Goal: Task Accomplishment & Management: Complete application form

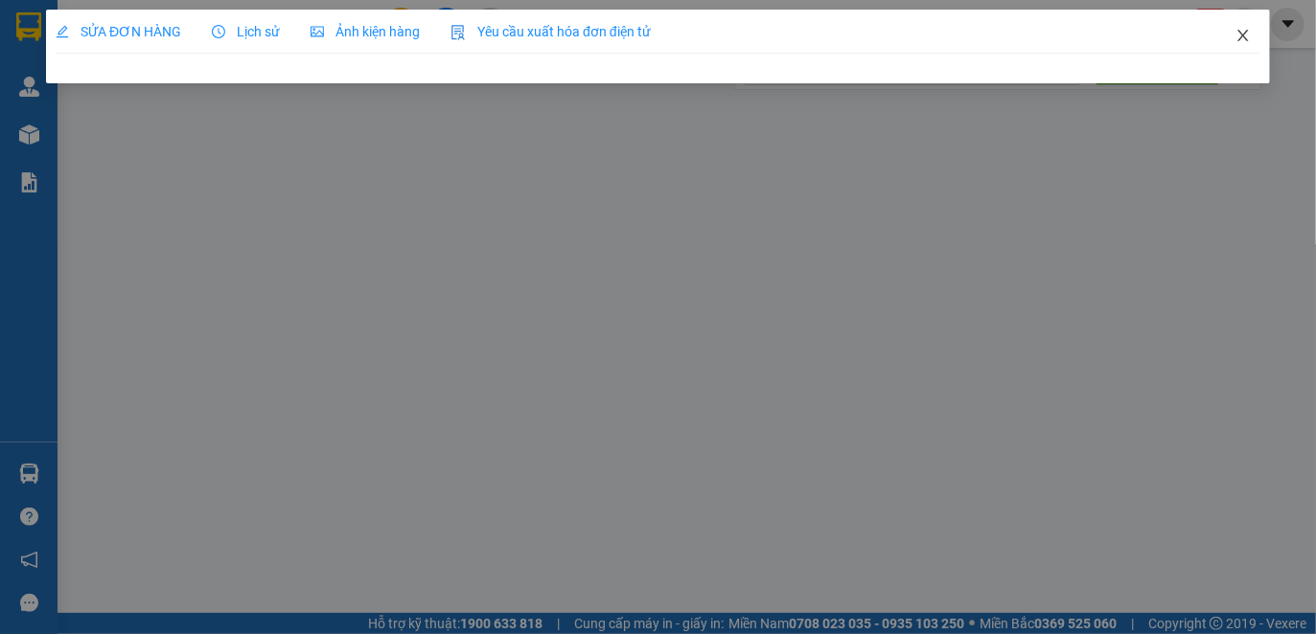
click at [1241, 37] on icon "close" at bounding box center [1242, 35] width 11 height 11
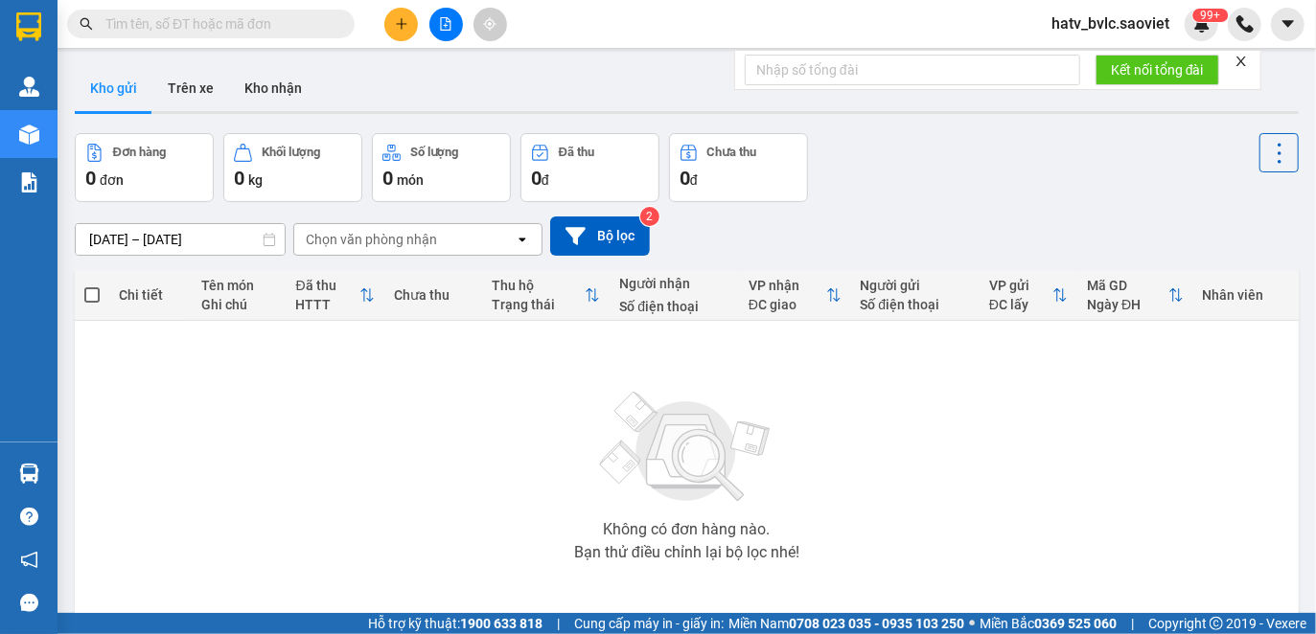
click at [172, 28] on input "text" at bounding box center [218, 23] width 226 height 21
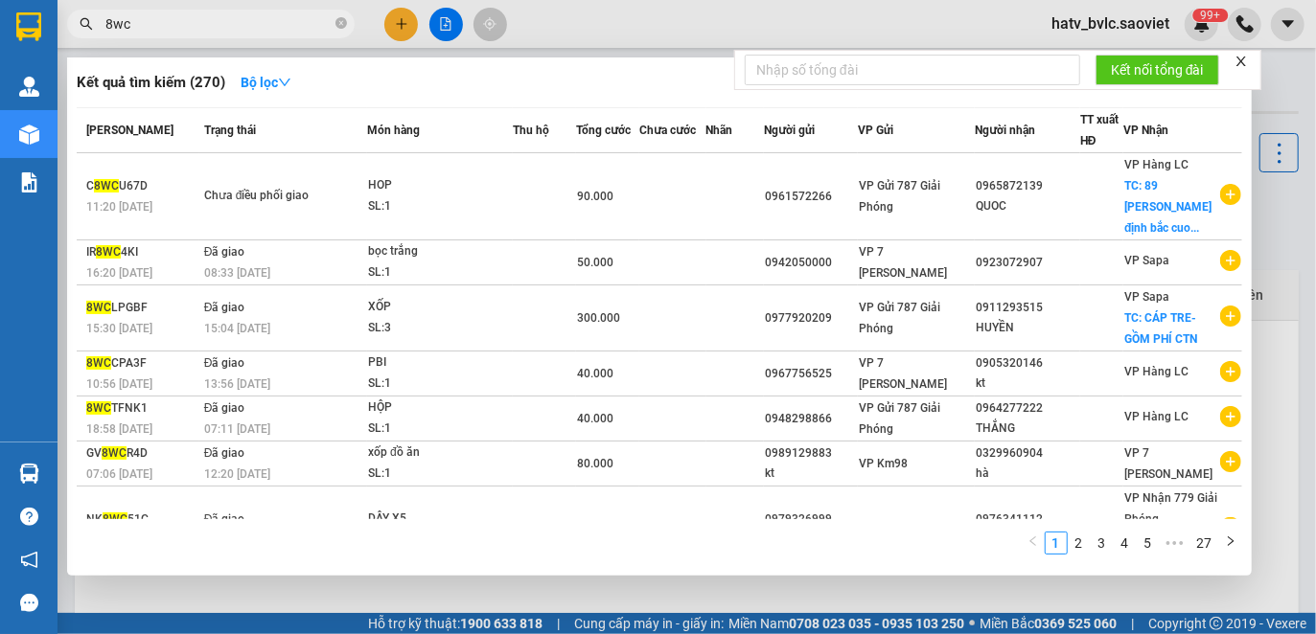
drag, startPoint x: 192, startPoint y: 32, endPoint x: 122, endPoint y: 30, distance: 70.0
click at [122, 30] on input "8wc" at bounding box center [218, 23] width 226 height 21
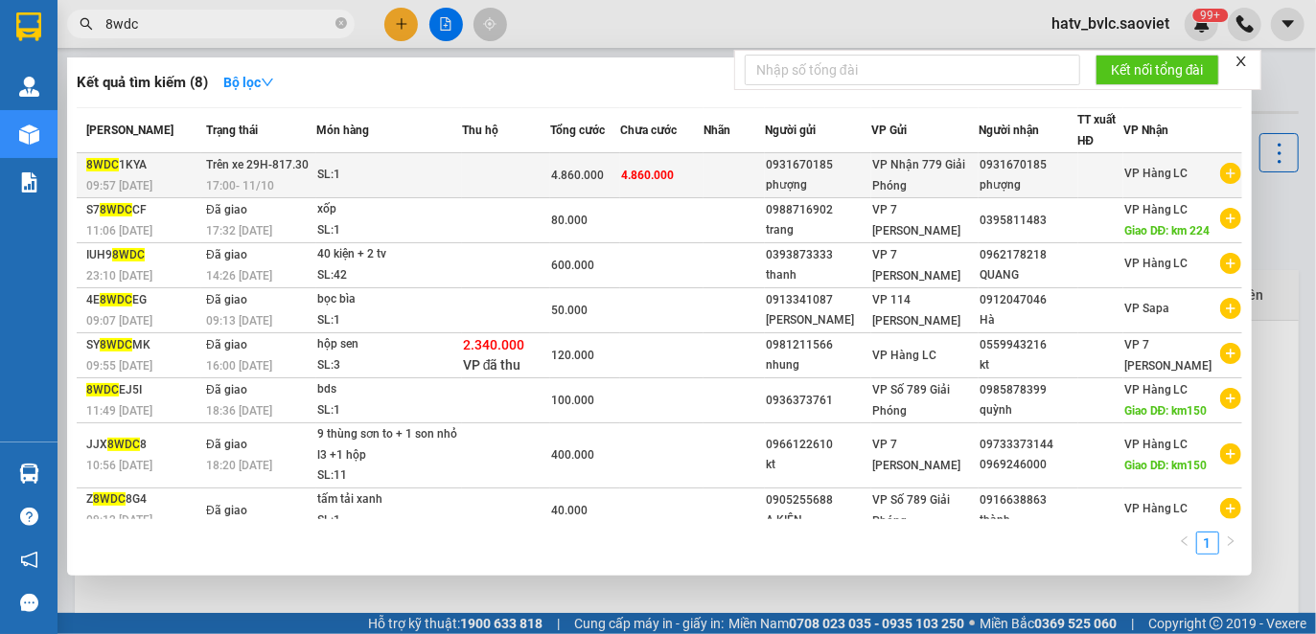
type input "8wdc"
click at [481, 172] on td at bounding box center [506, 175] width 88 height 45
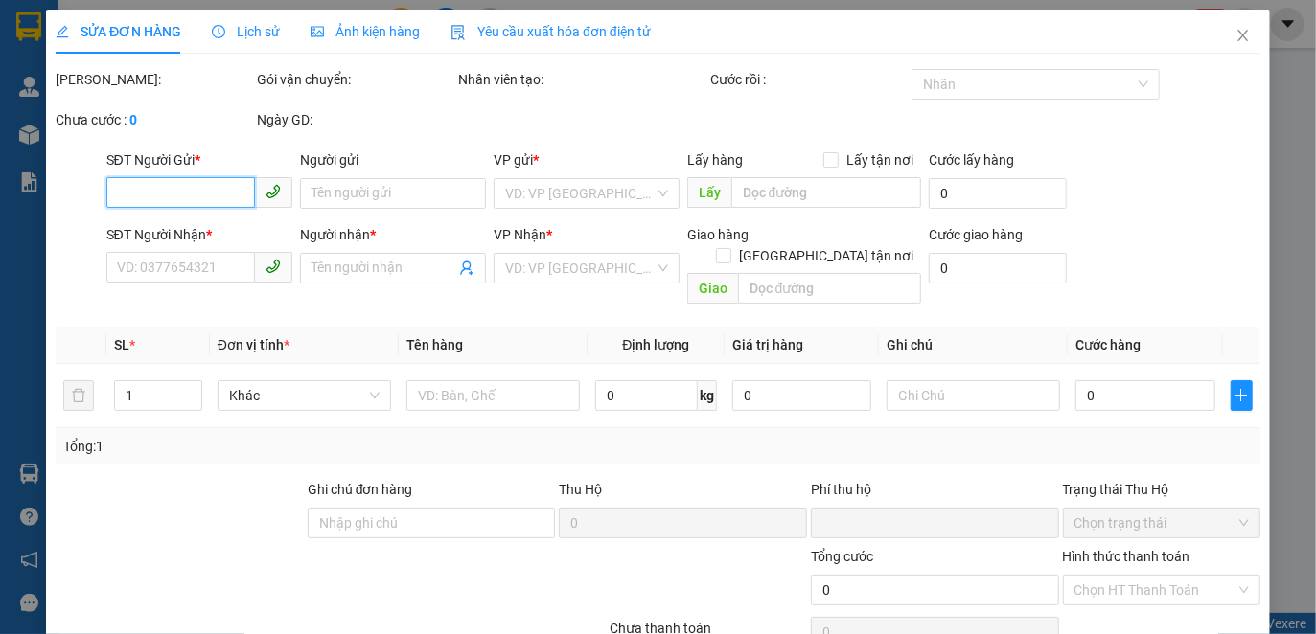
type input "0931670185"
type input "phượng"
type input "0931670185"
type input "phượng"
type input "0"
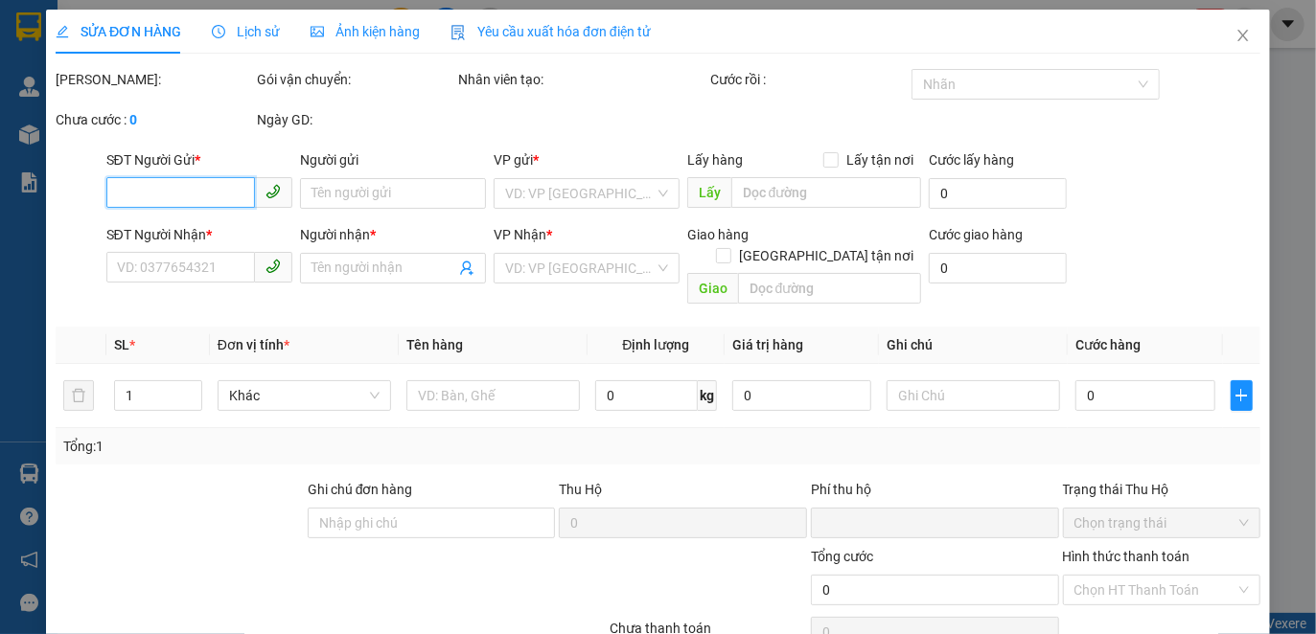
type input "4.860.000"
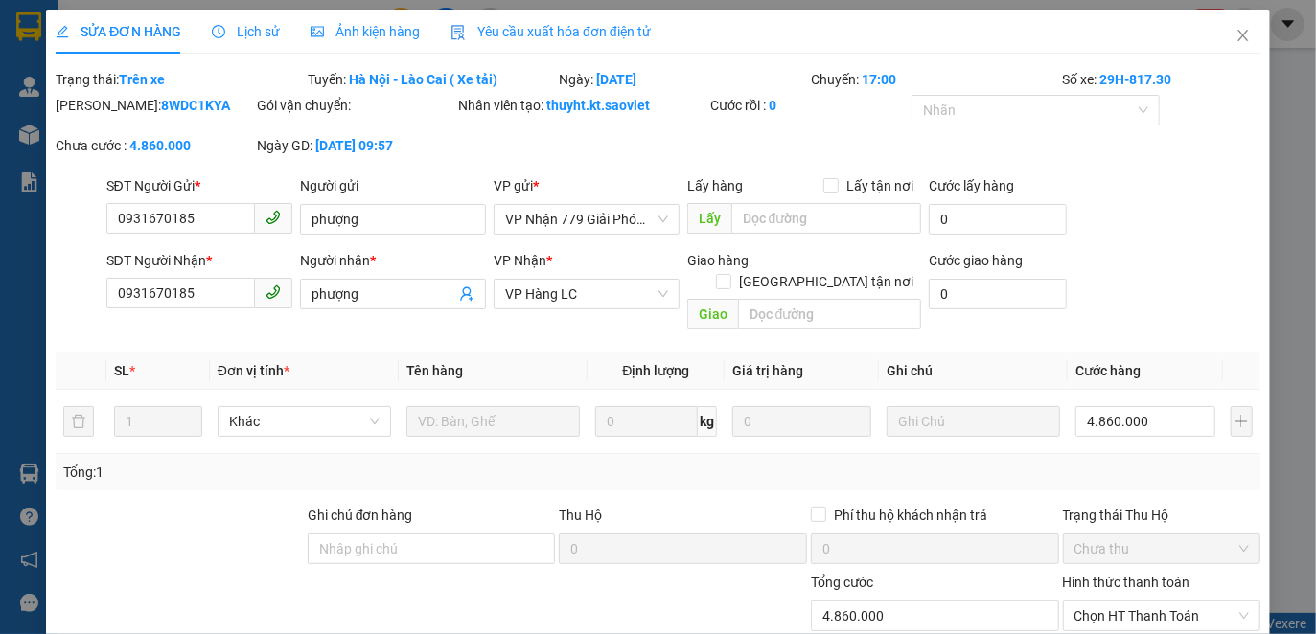
click at [533, 33] on span "Yêu cầu xuất hóa đơn điện tử" at bounding box center [550, 31] width 200 height 15
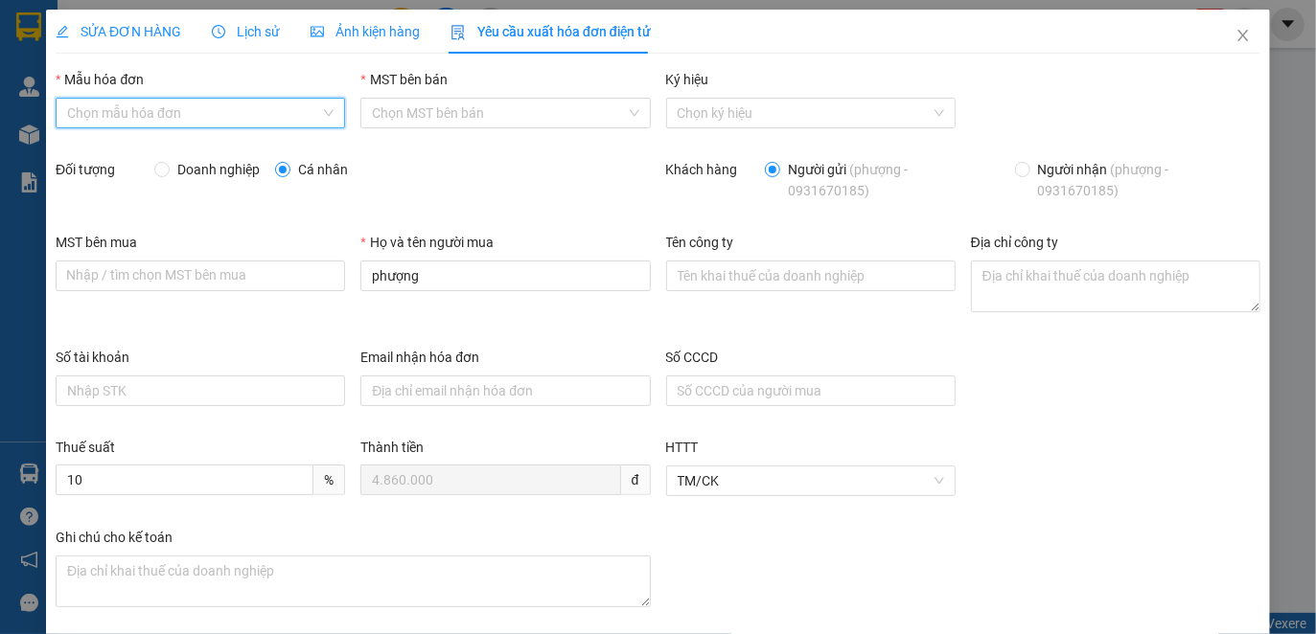
click at [189, 107] on input "Mẫu hóa đơn" at bounding box center [193, 113] width 253 height 29
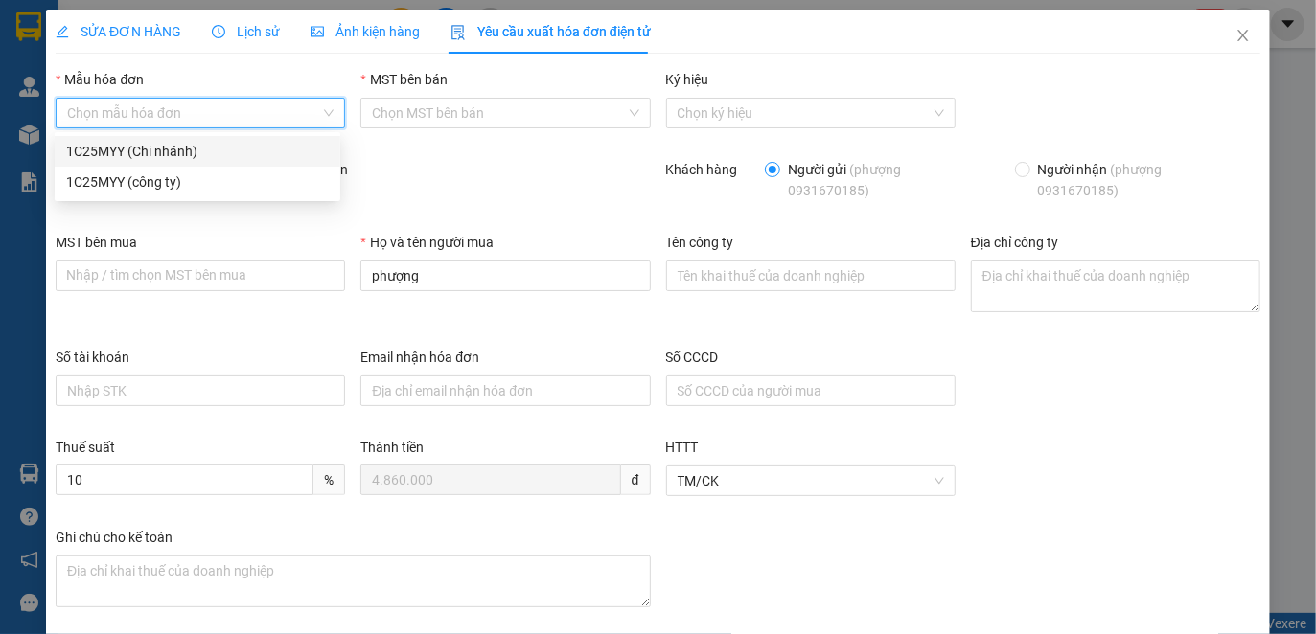
click at [195, 150] on div "1C25MYY (Chi nhánh)" at bounding box center [197, 151] width 263 height 21
type input "8"
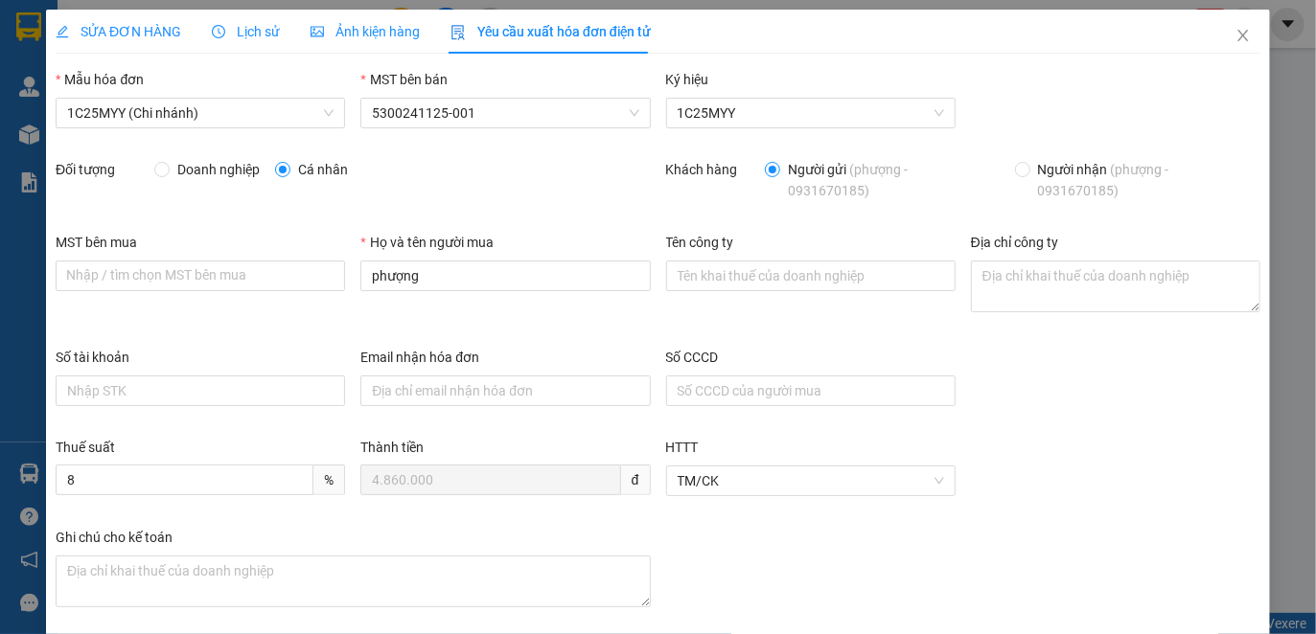
click at [208, 172] on span "Doanh nghiệp" at bounding box center [219, 169] width 98 height 21
click at [168, 172] on input "Doanh nghiệp" at bounding box center [160, 168] width 13 height 13
radio input "true"
radio input "false"
click at [229, 282] on input "MST bên mua" at bounding box center [200, 276] width 289 height 31
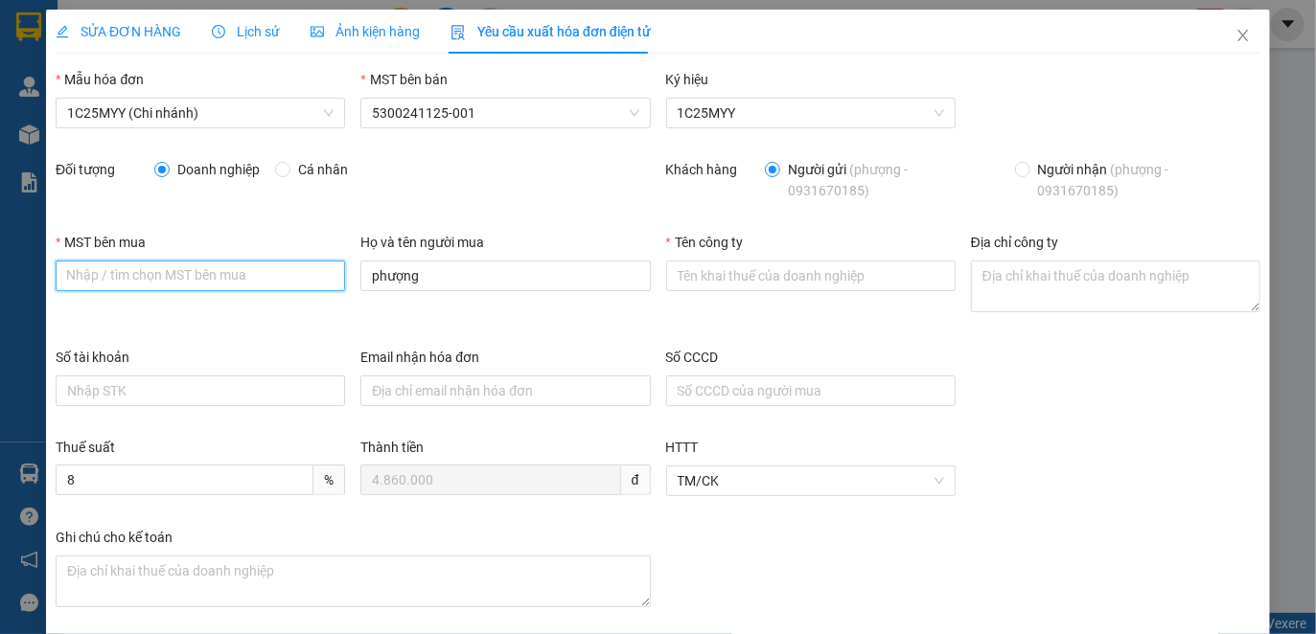
paste input "CÔNG TY TNHH MTV LAN TUẤN"
type input "CÔNG TY TNHH MTV LAN TUẤN"
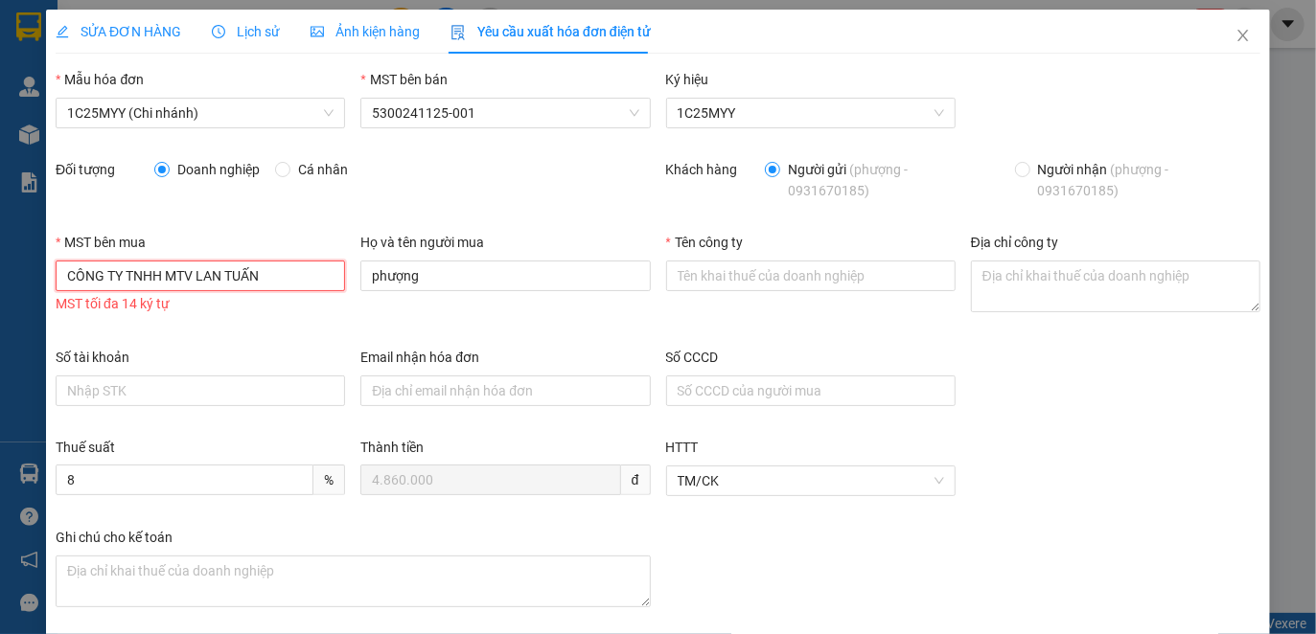
drag, startPoint x: 289, startPoint y: 279, endPoint x: 0, endPoint y: 235, distance: 292.7
click at [0, 235] on div "SỬA ĐƠN HÀNG Lịch sử Ảnh kiện hàng Yêu cầu xuất hóa đơn điện tử Total Paid Fee …" at bounding box center [658, 317] width 1316 height 634
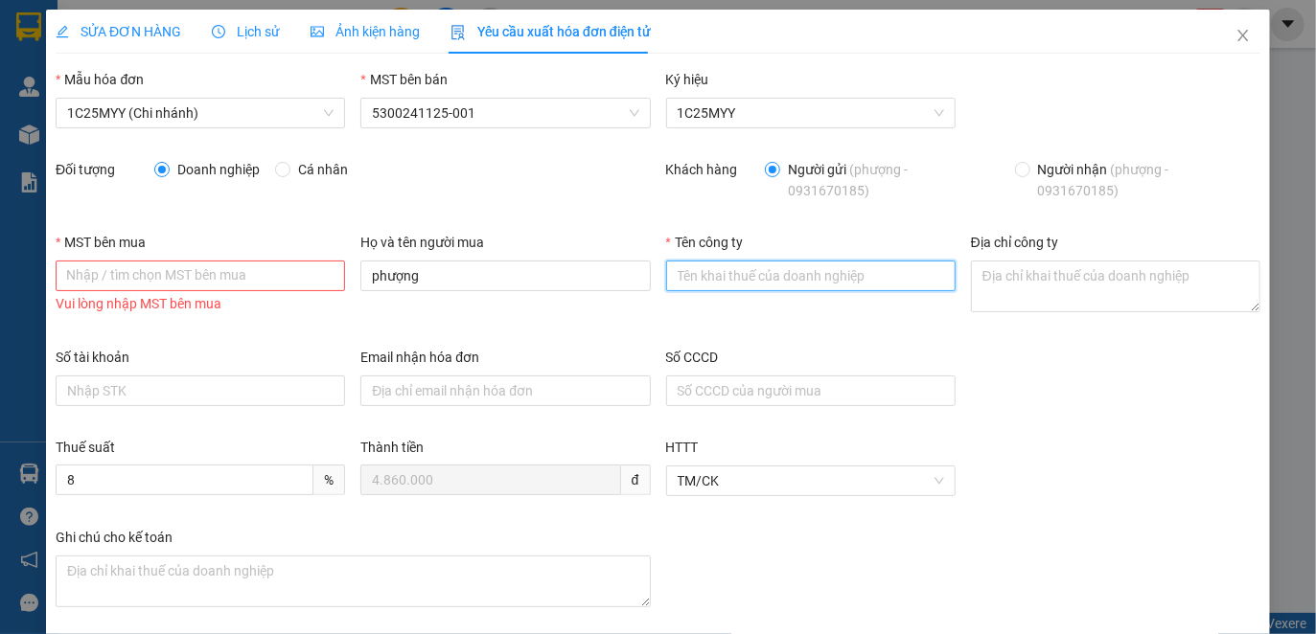
click at [758, 283] on input "Tên công ty" at bounding box center [810, 276] width 289 height 31
paste input "CÔNG TY TNHH MTV LAN TUẤN"
type input "CÔNG TY TNHH MTV LAN TUẤN"
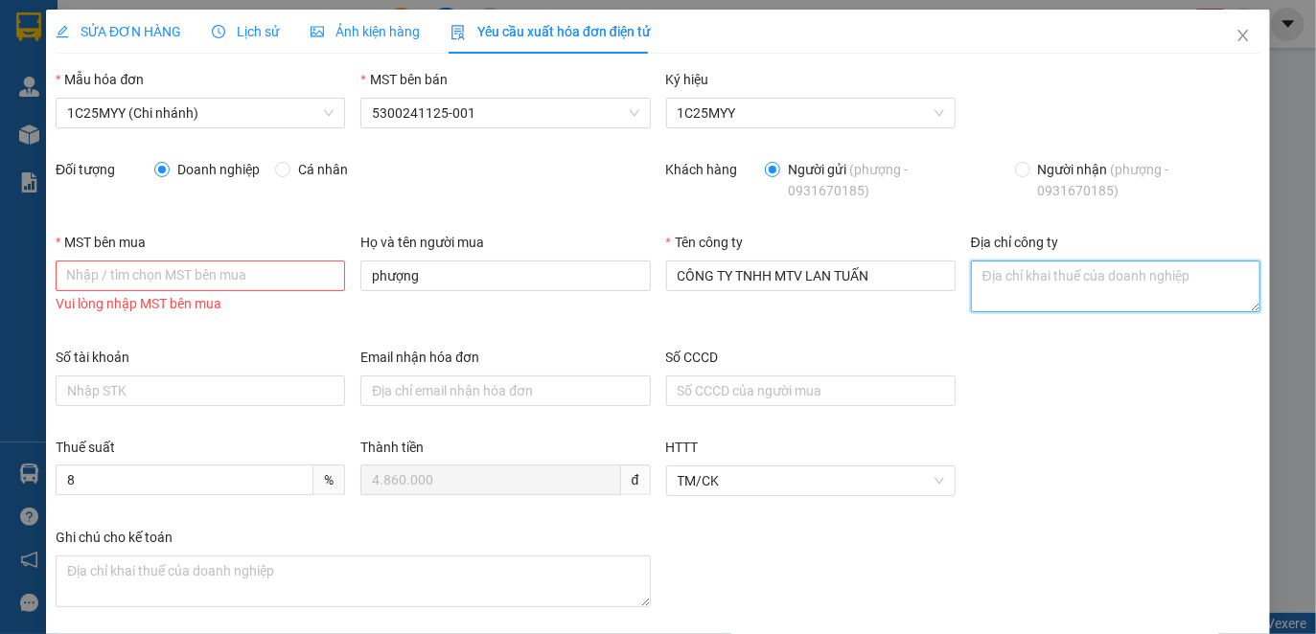
click at [1029, 277] on textarea "Địa chỉ công ty" at bounding box center [1115, 287] width 289 height 52
paste textarea "Số nhà 091, tổ 11, đường Minh Khai, Phường Lào Cai, Tỉnh Lào Cai, Việt Nam"
type textarea "Số nhà 091, tổ 11, đường Minh Khai, Phường Lào Cai, Tỉnh Lào Cai, Việt Nam"
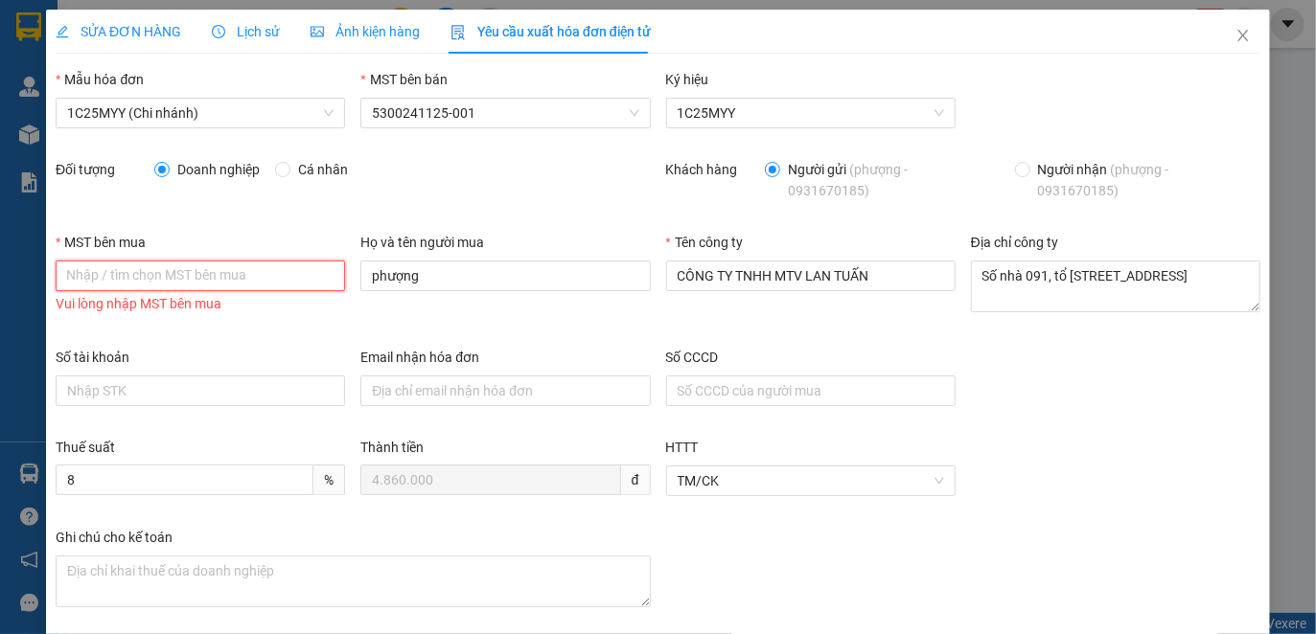
click at [176, 278] on input "MST bên mua" at bounding box center [200, 276] width 289 height 31
paste input "5300802476"
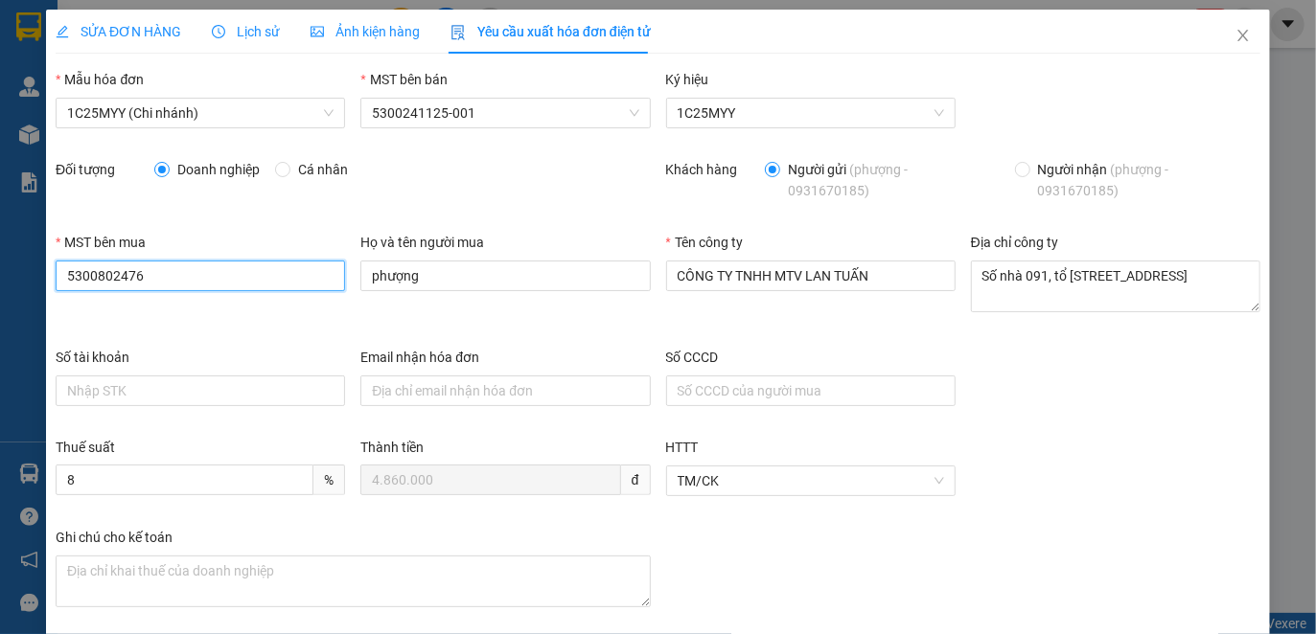
type input "5300802476"
click at [873, 333] on div "Tên công ty CÔNG TY TNHH MTV LAN TUẤN" at bounding box center [810, 289] width 305 height 115
drag, startPoint x: 348, startPoint y: 274, endPoint x: 317, endPoint y: 274, distance: 30.7
click at [327, 274] on div "MST bên mua 5300802476 Họ và tên người mua phượng Tên công ty CÔNG TY TNHH MTV …" at bounding box center [658, 289] width 1220 height 115
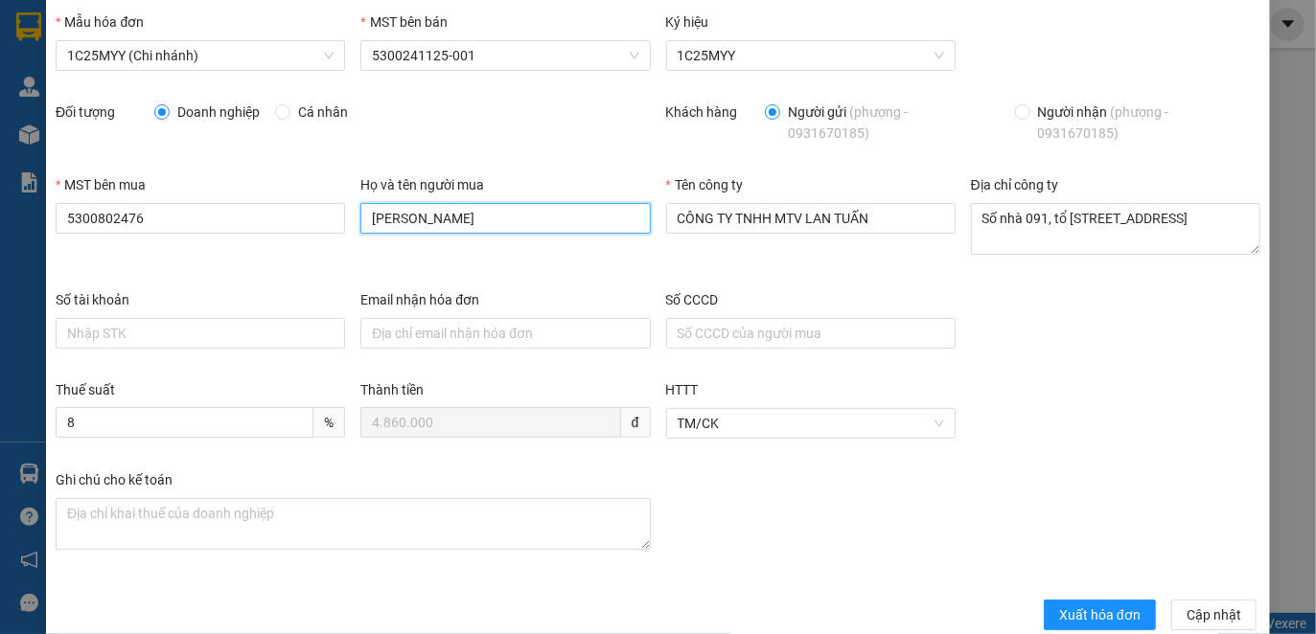
scroll to position [88, 0]
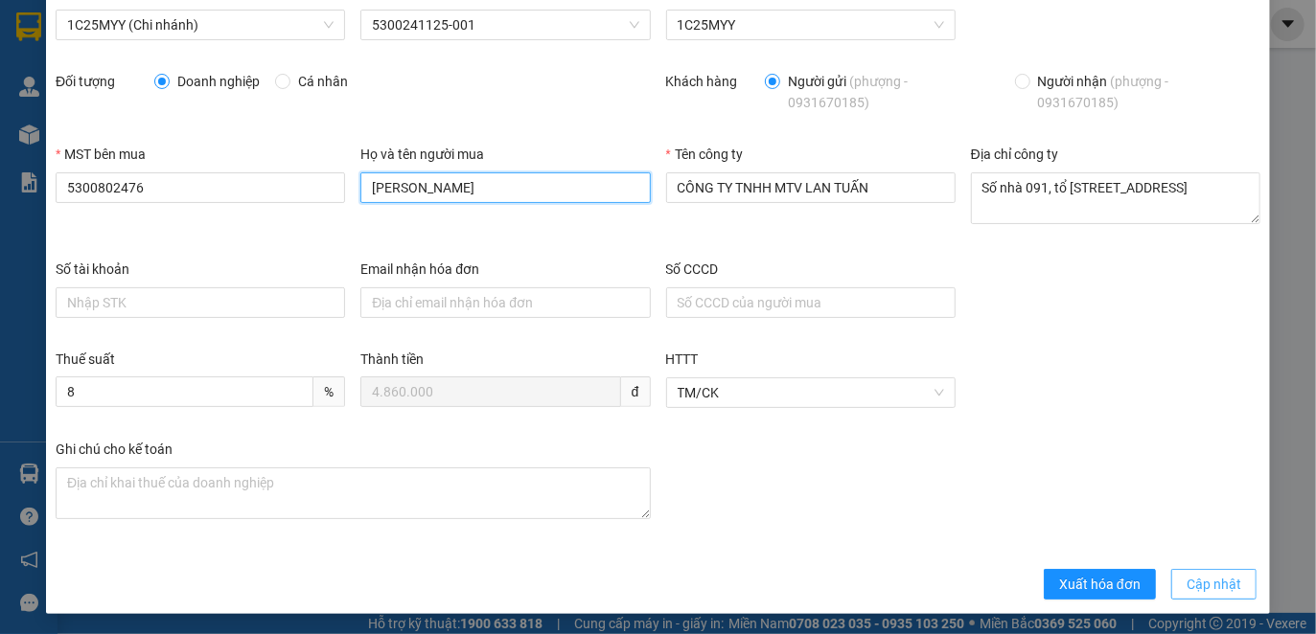
type input "Trương Thị Lan"
click at [1194, 581] on span "Cập nhật" at bounding box center [1213, 584] width 55 height 21
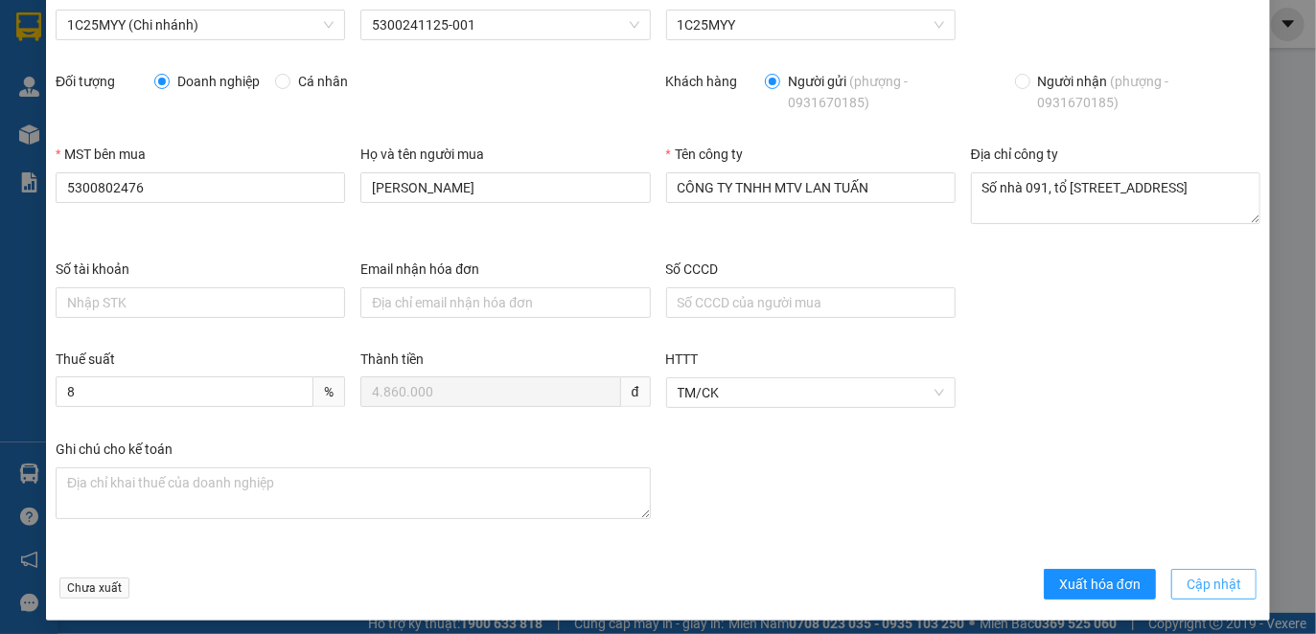
click at [1205, 584] on span "Cập nhật" at bounding box center [1213, 584] width 55 height 21
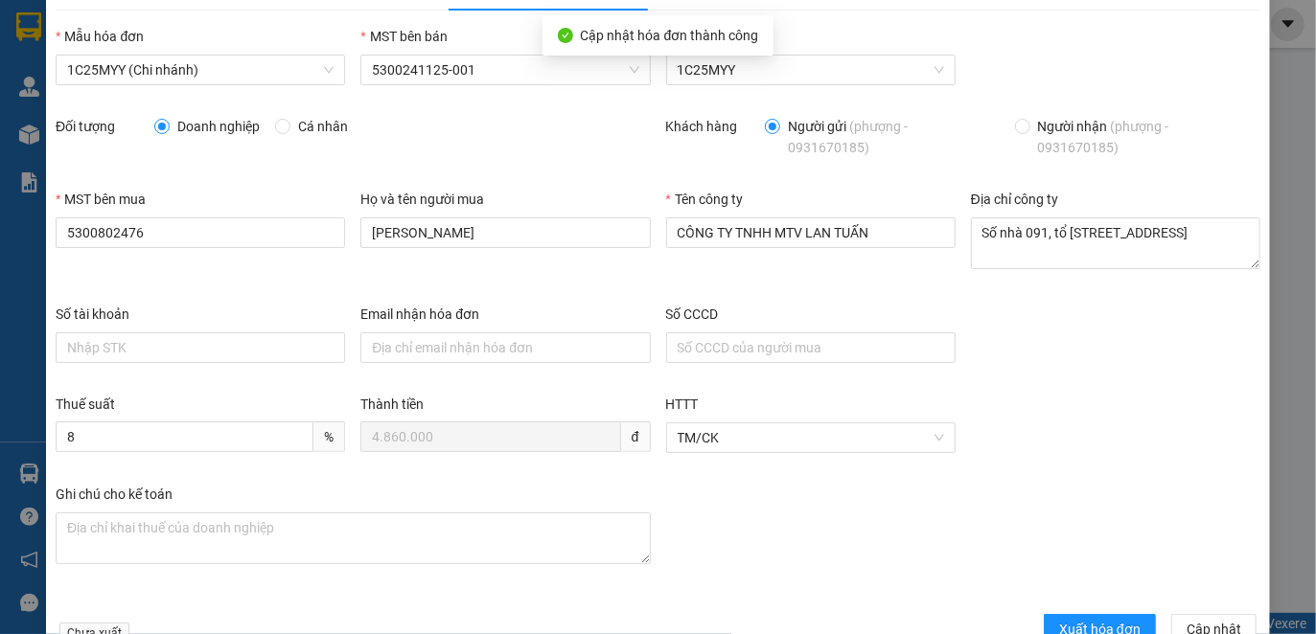
scroll to position [0, 0]
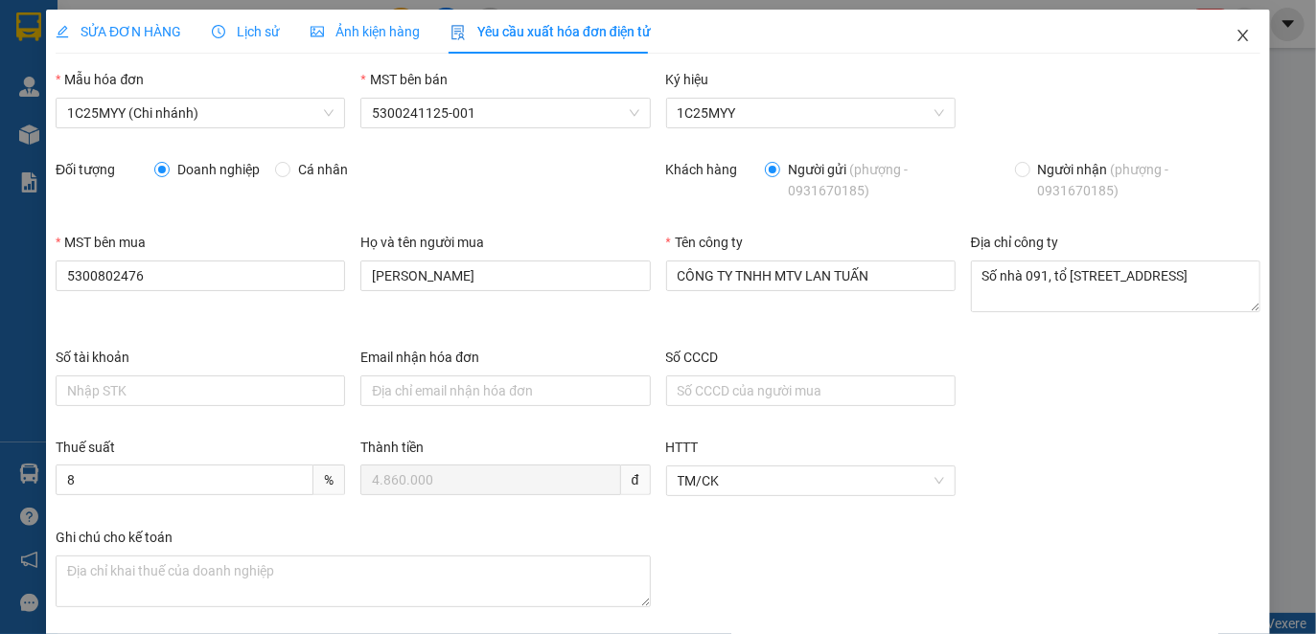
click at [1235, 32] on icon "close" at bounding box center [1242, 35] width 15 height 15
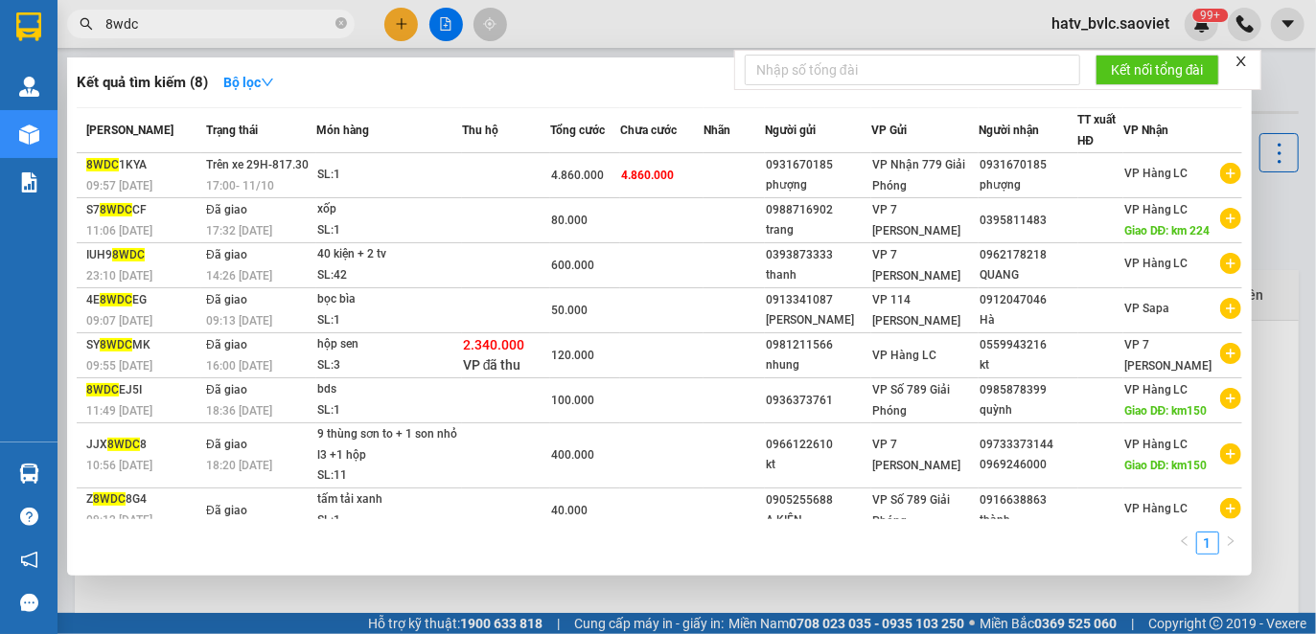
click at [237, 18] on input "8wdc" at bounding box center [218, 23] width 226 height 21
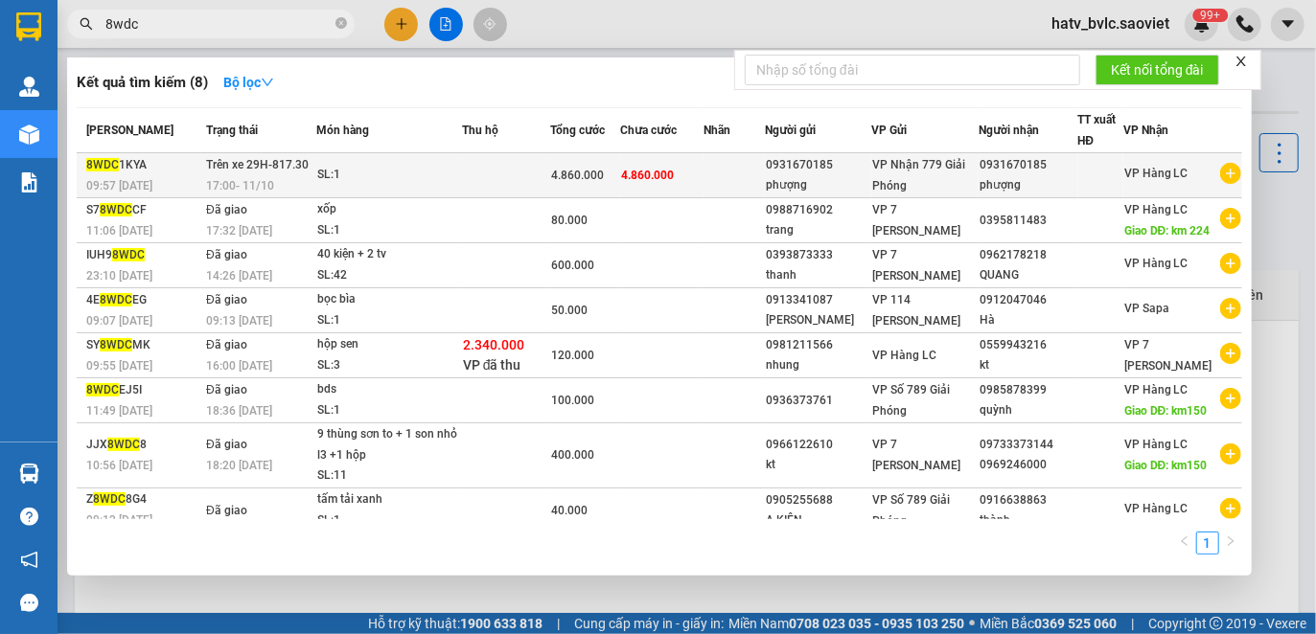
click at [514, 180] on td at bounding box center [506, 175] width 88 height 45
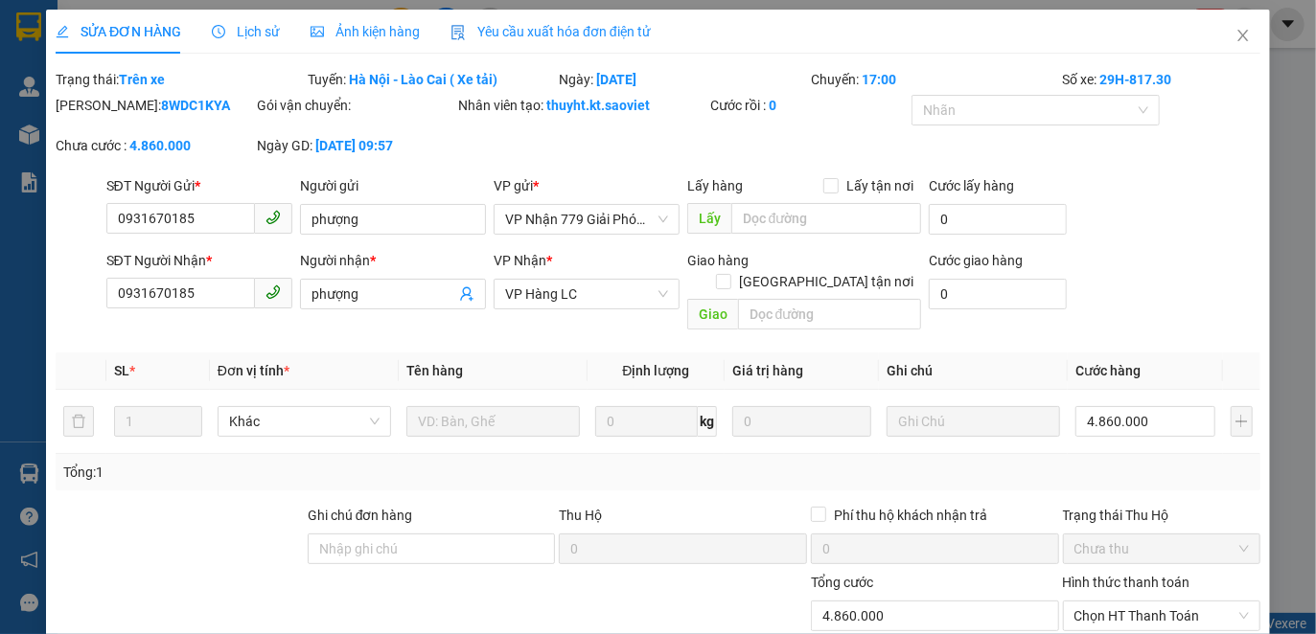
type input "0931670185"
type input "phượng"
type input "0931670185"
type input "phượng"
type input "0"
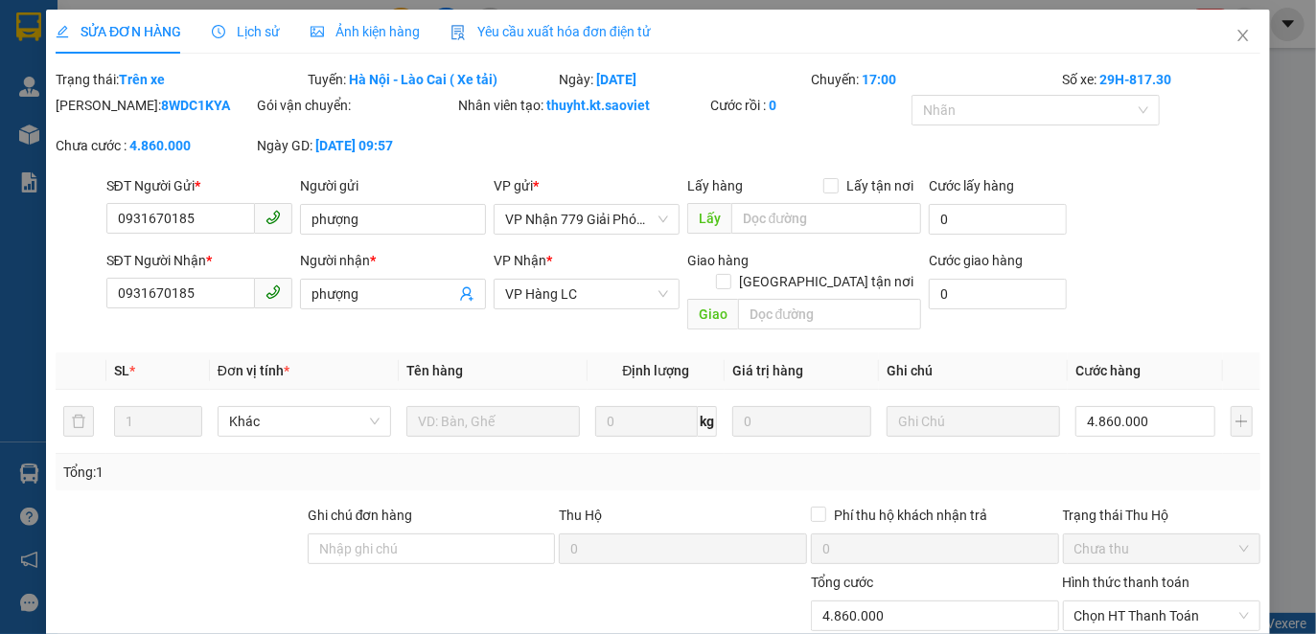
type input "4.860.000"
click at [1231, 27] on span "Close" at bounding box center [1243, 37] width 54 height 54
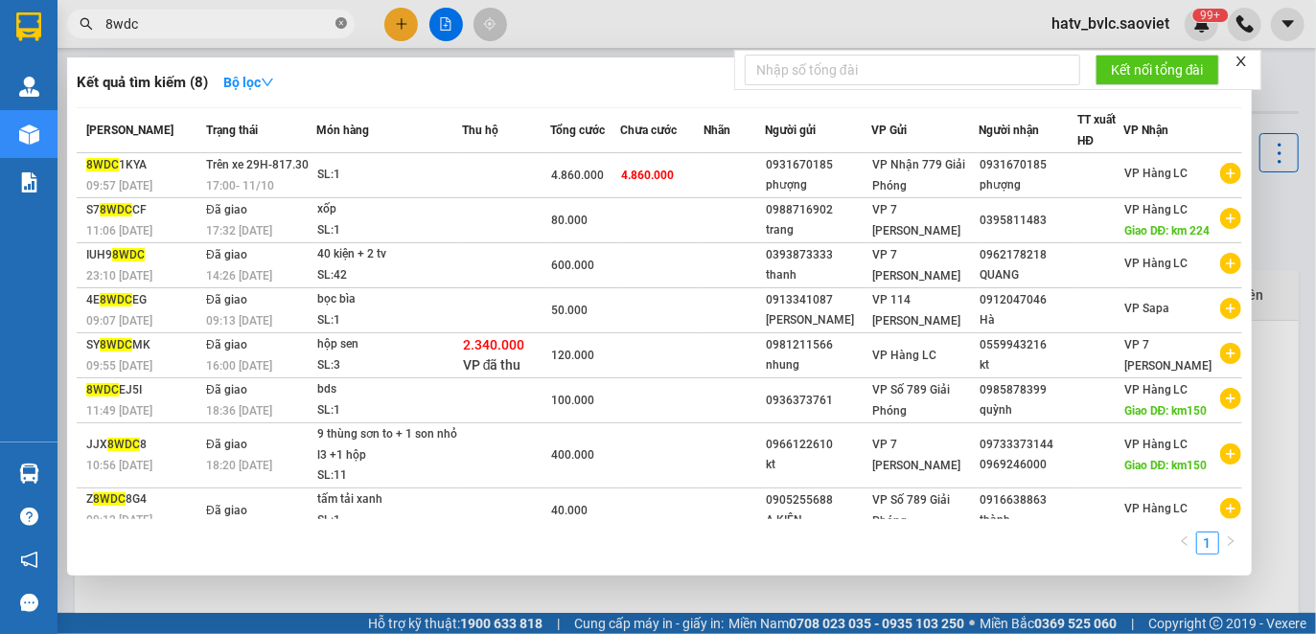
click at [340, 26] on icon "close-circle" at bounding box center [340, 22] width 11 height 11
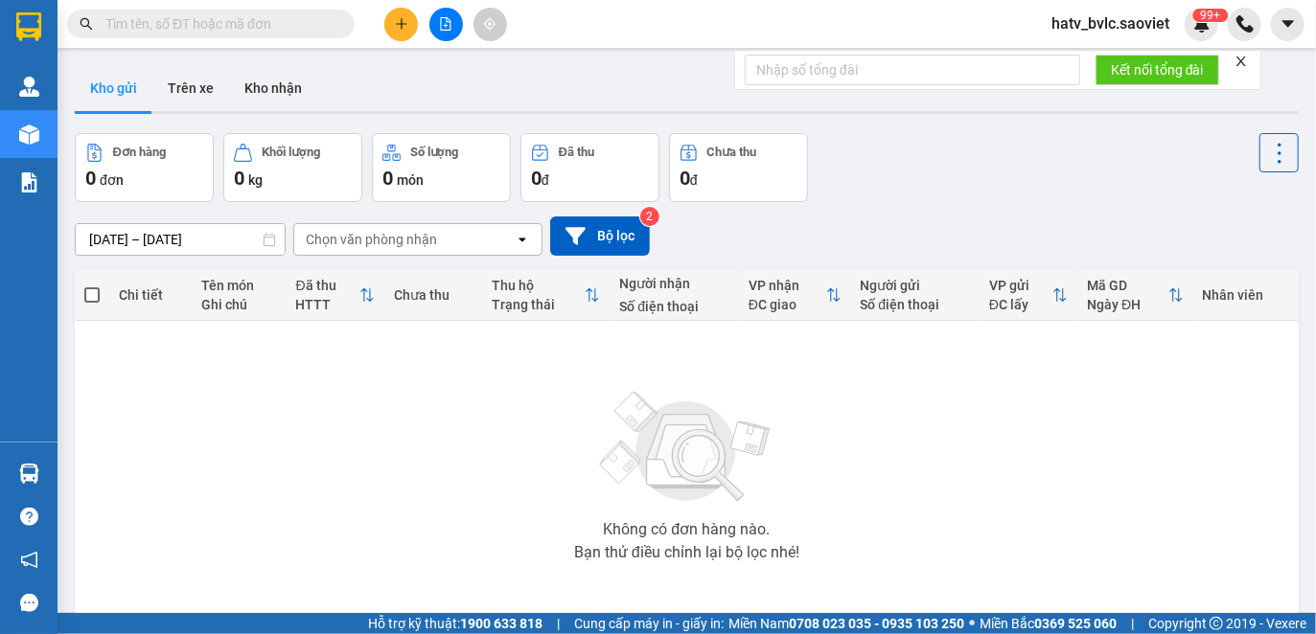
click at [268, 25] on input "text" at bounding box center [218, 23] width 226 height 21
click at [609, 15] on div "Kết quả tìm kiếm ( 8 ) Bộ lọc Mã ĐH Trạng thái Món hàng Thu hộ Tổng cước Chưa c…" at bounding box center [658, 24] width 1316 height 48
click at [312, 26] on input "text" at bounding box center [218, 23] width 226 height 21
drag, startPoint x: 725, startPoint y: 35, endPoint x: 714, endPoint y: 30, distance: 12.9
click at [724, 35] on div "Kết quả tìm kiếm ( 8 ) Bộ lọc Mã ĐH Trạng thái Món hàng Thu hộ Tổng cước Chưa c…" at bounding box center [658, 24] width 1316 height 48
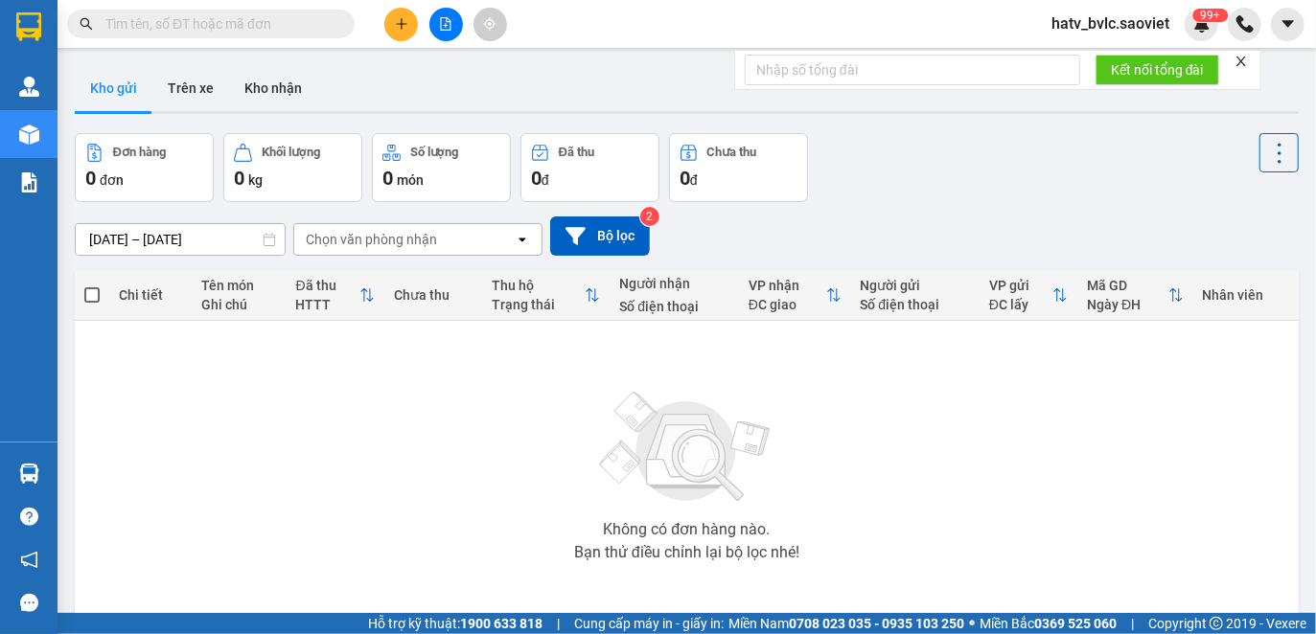
click at [224, 33] on input "text" at bounding box center [218, 23] width 226 height 21
paste input "8wdc1kya"
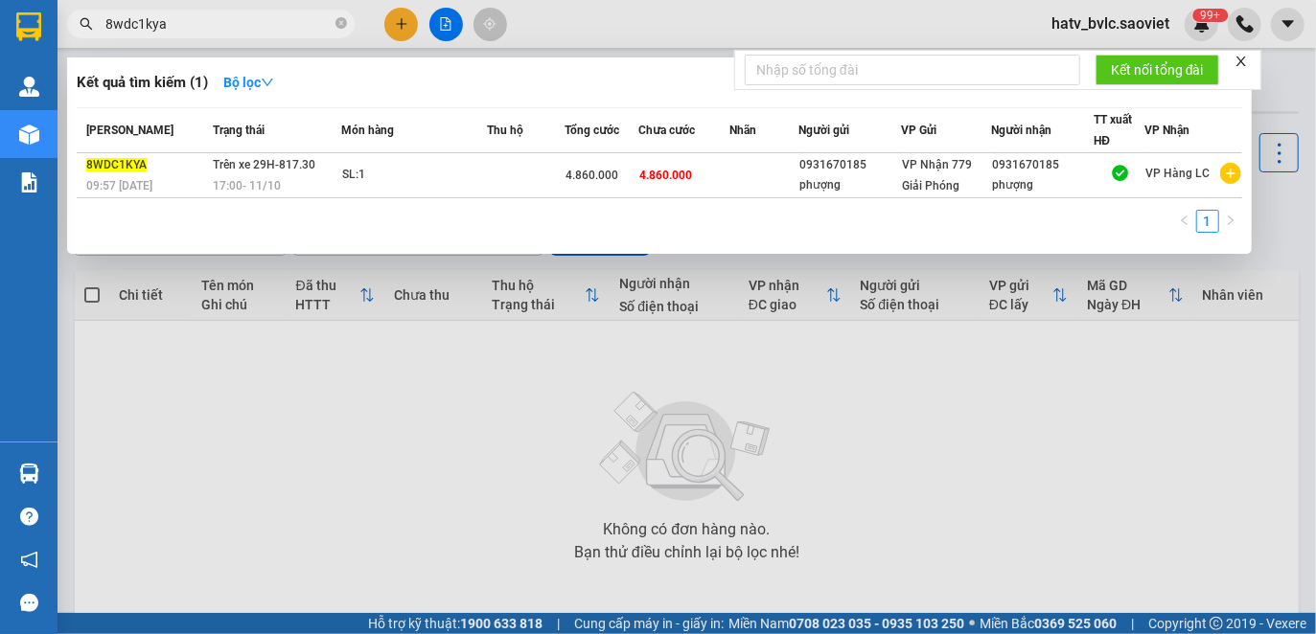
click at [925, 460] on div at bounding box center [658, 317] width 1316 height 634
click at [217, 27] on input "8wdc1kya" at bounding box center [218, 23] width 226 height 21
paste input "8wdc1kya"
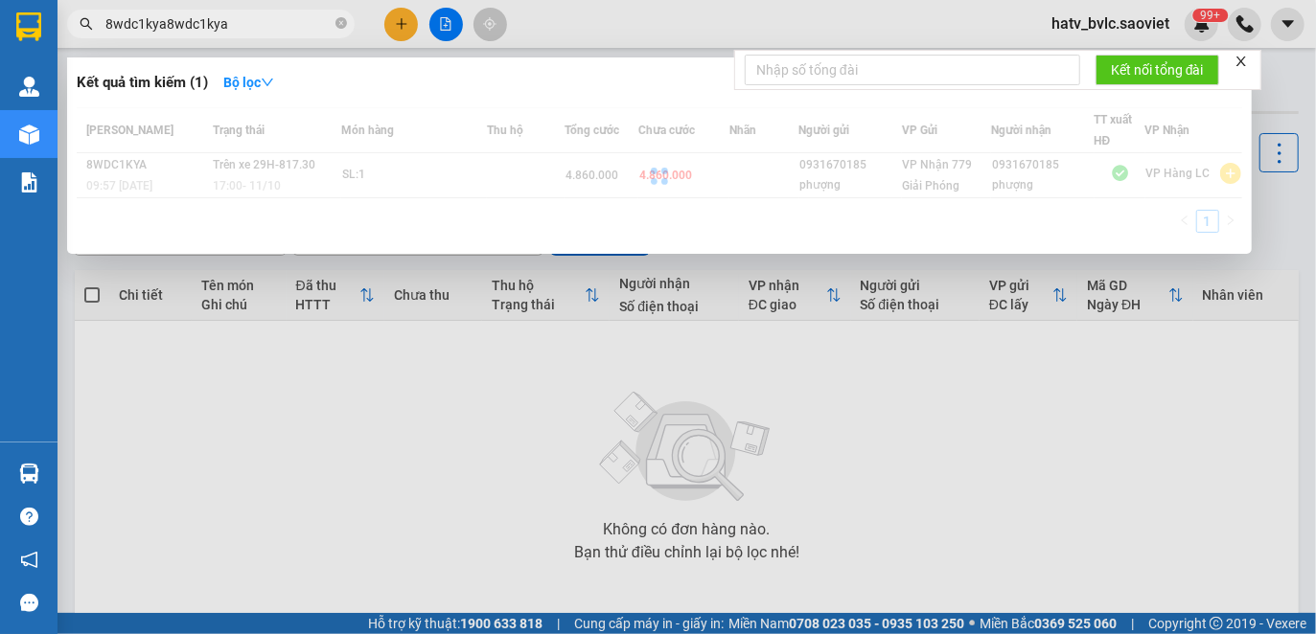
type input "8wdc1kya8wdc1kya"
click at [338, 10] on span "8wdc1kya8wdc1kya" at bounding box center [210, 24] width 287 height 29
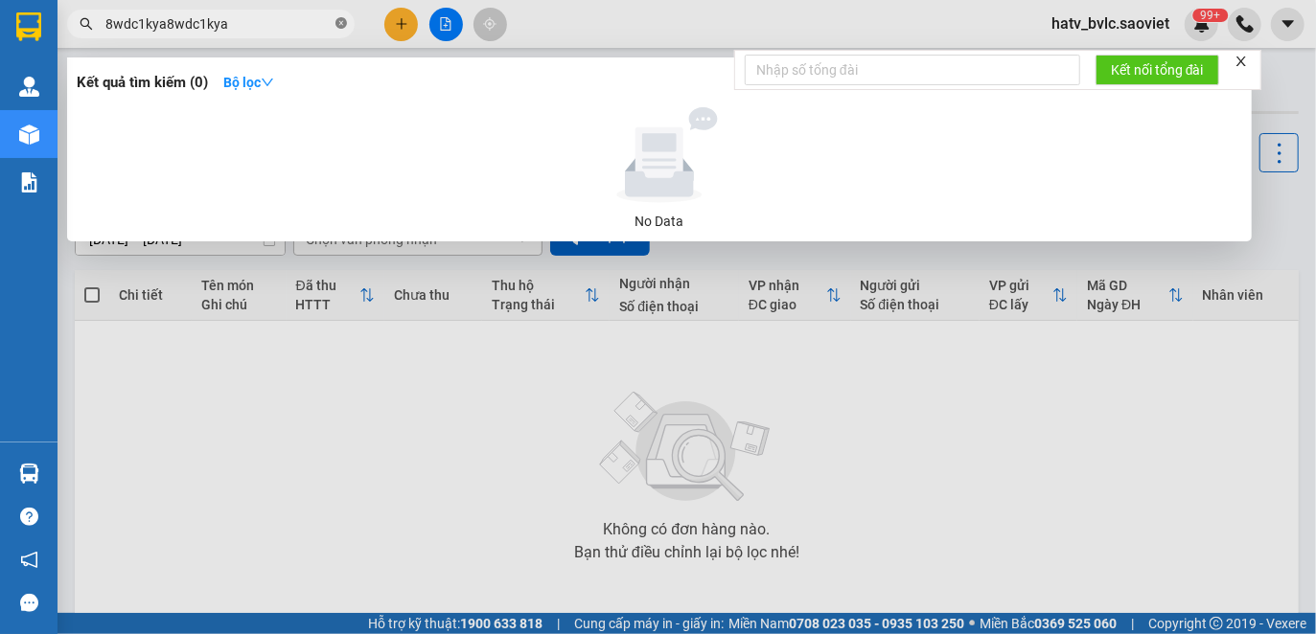
click at [340, 29] on icon "close-circle" at bounding box center [340, 22] width 11 height 11
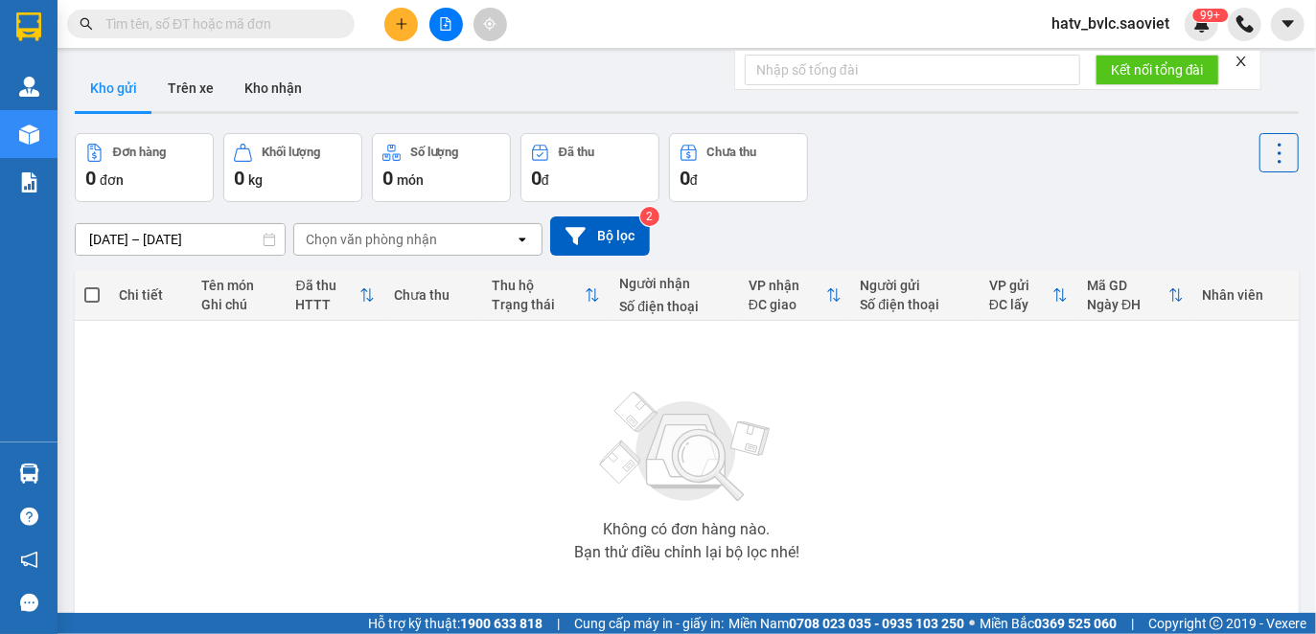
paste input "8wdc1kya"
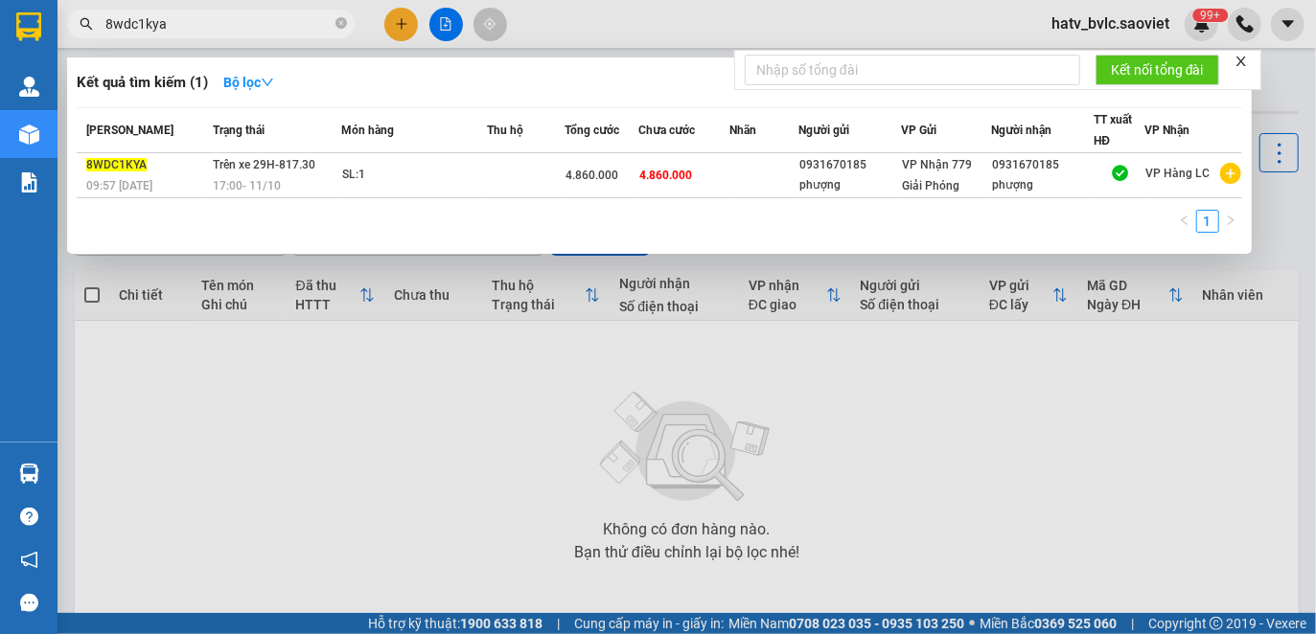
type input "8wdc1kya"
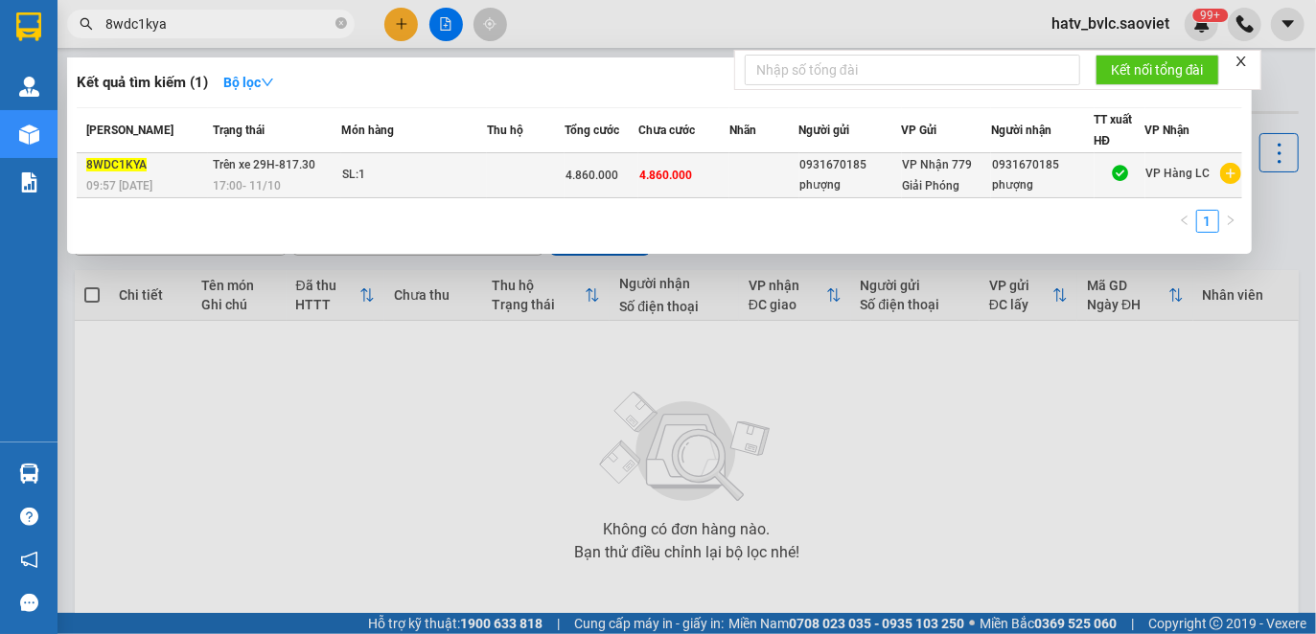
click at [458, 185] on td "SL: 1" at bounding box center [414, 175] width 146 height 45
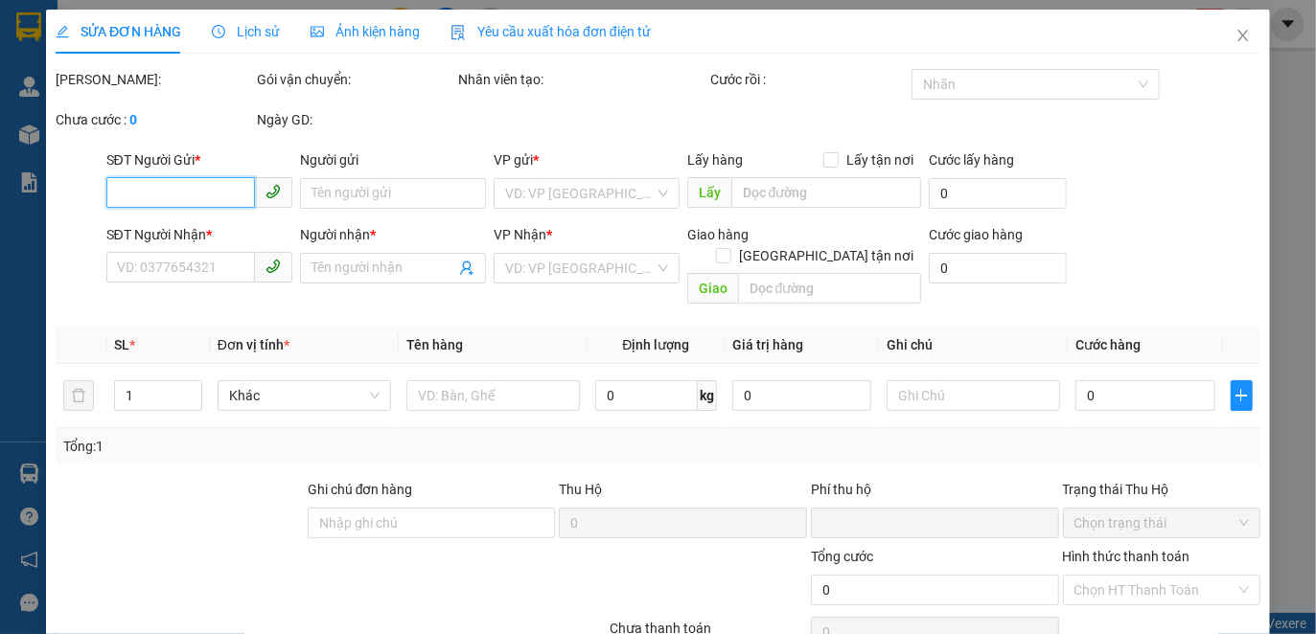
type input "0931670185"
type input "phượng"
type input "0931670185"
type input "phượng"
type input "0"
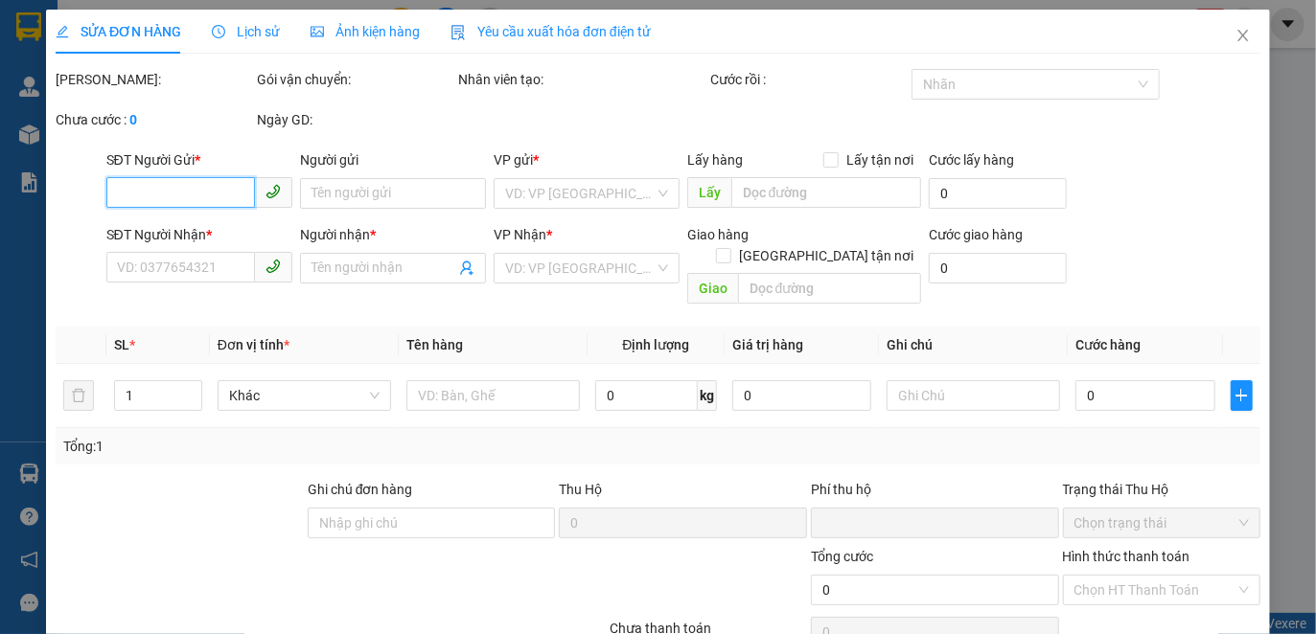
type input "4.860.000"
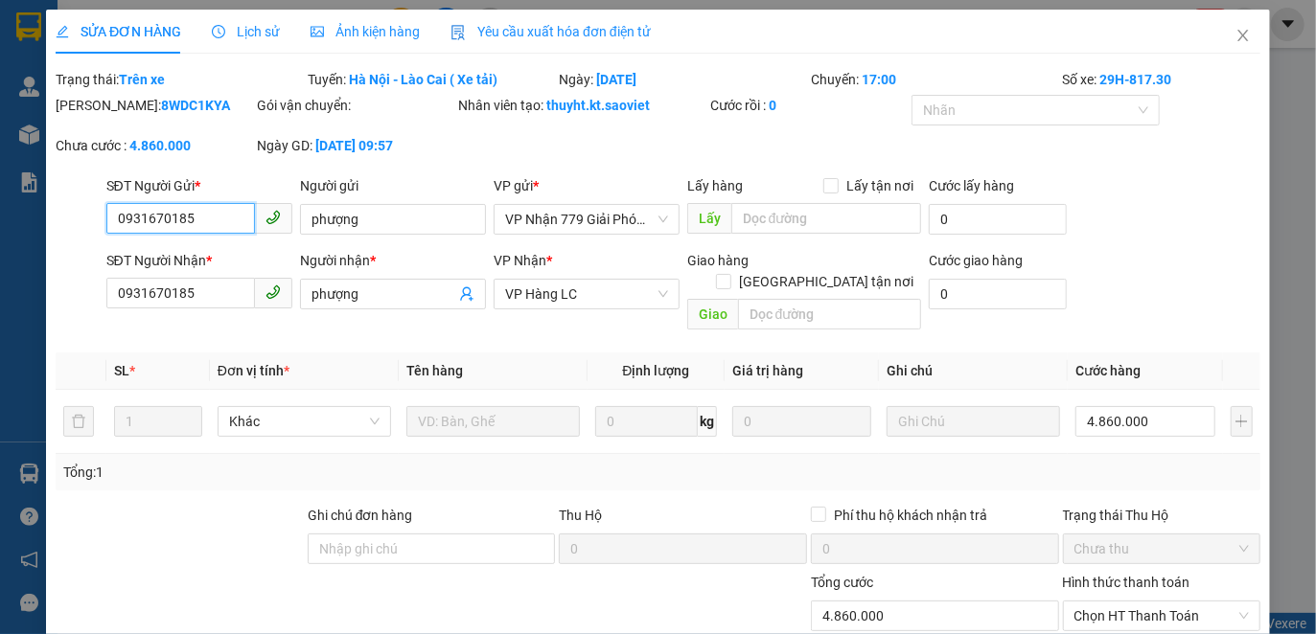
checkbox input "true"
click at [250, 33] on span "Lịch sử" at bounding box center [246, 31] width 68 height 15
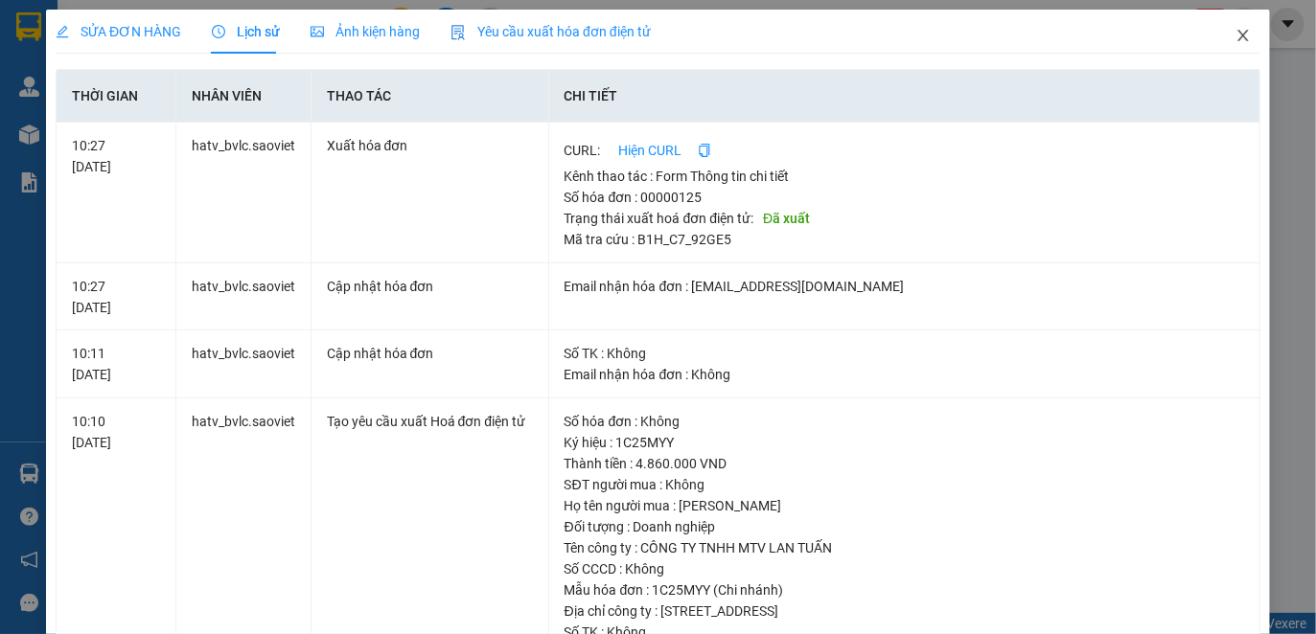
click at [1234, 25] on span "Close" at bounding box center [1243, 37] width 54 height 54
